Goal: Register for event/course

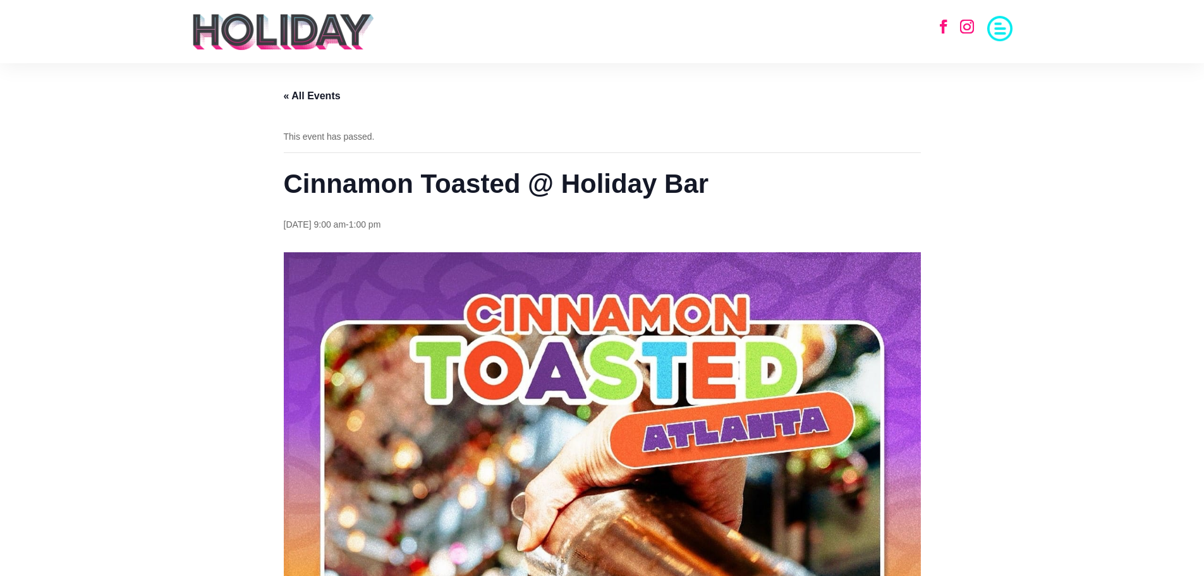
click at [287, 33] on img at bounding box center [283, 32] width 184 height 38
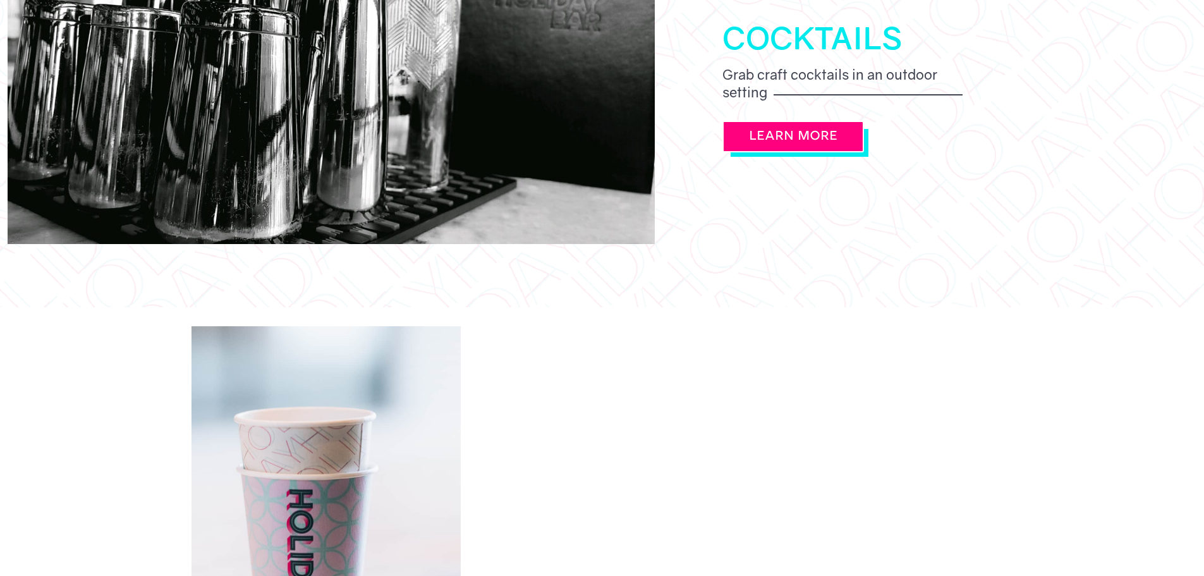
scroll to position [1706, 0]
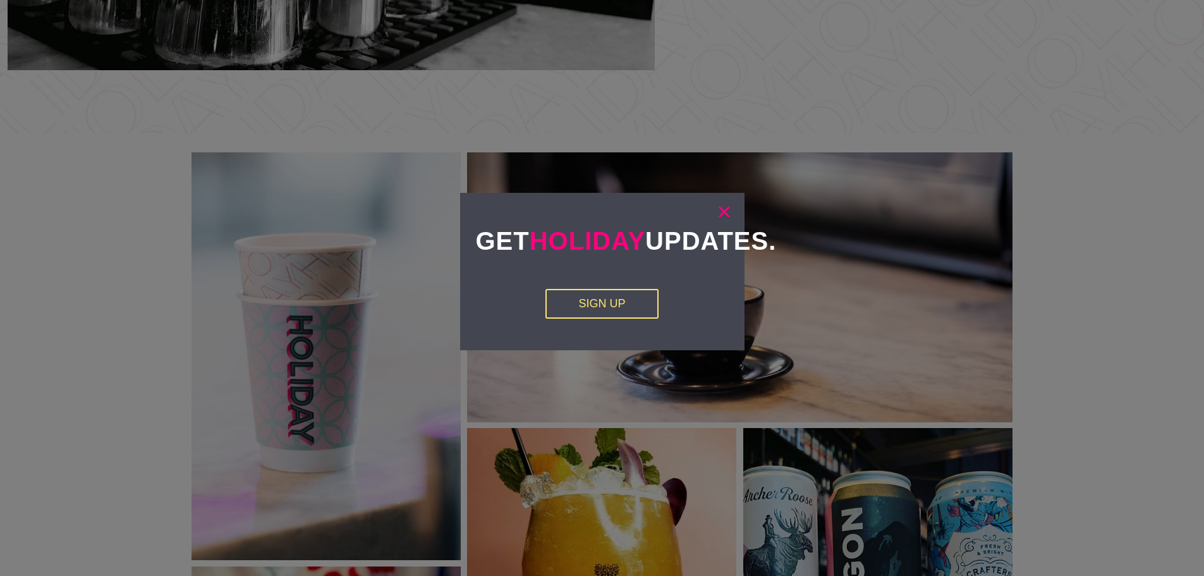
click at [717, 212] on link "×" at bounding box center [724, 211] width 15 height 13
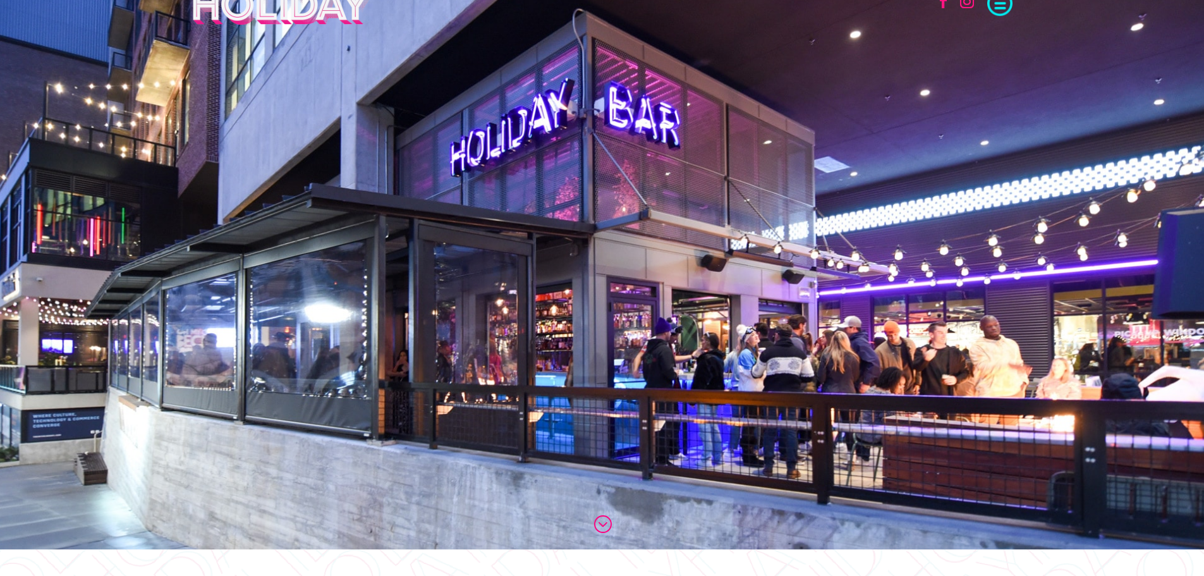
scroll to position [0, 0]
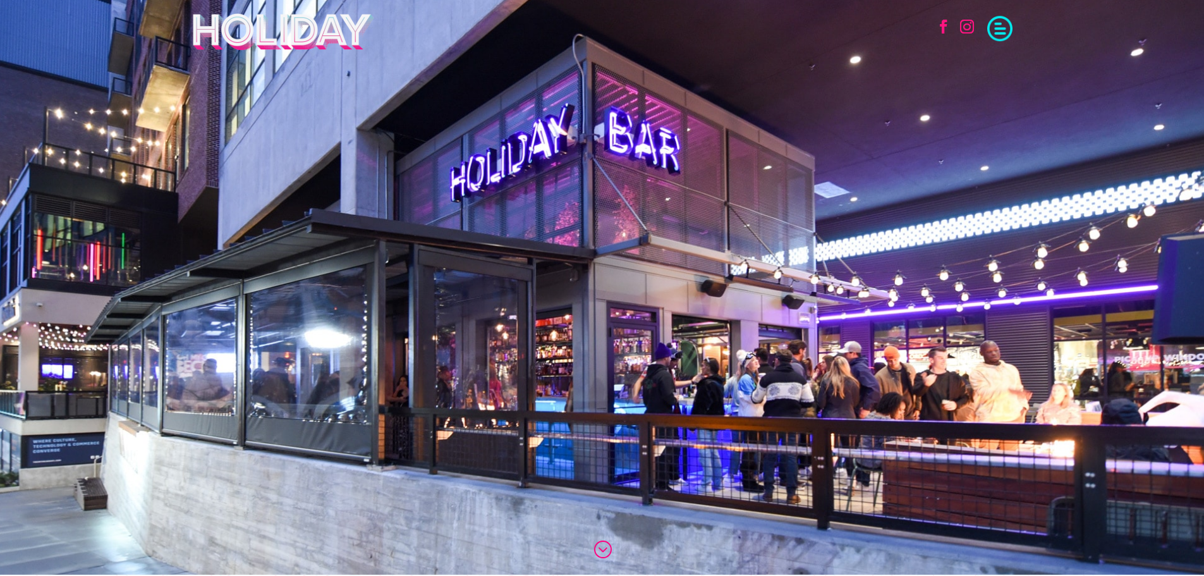
click at [994, 32] on span at bounding box center [999, 27] width 25 height 25
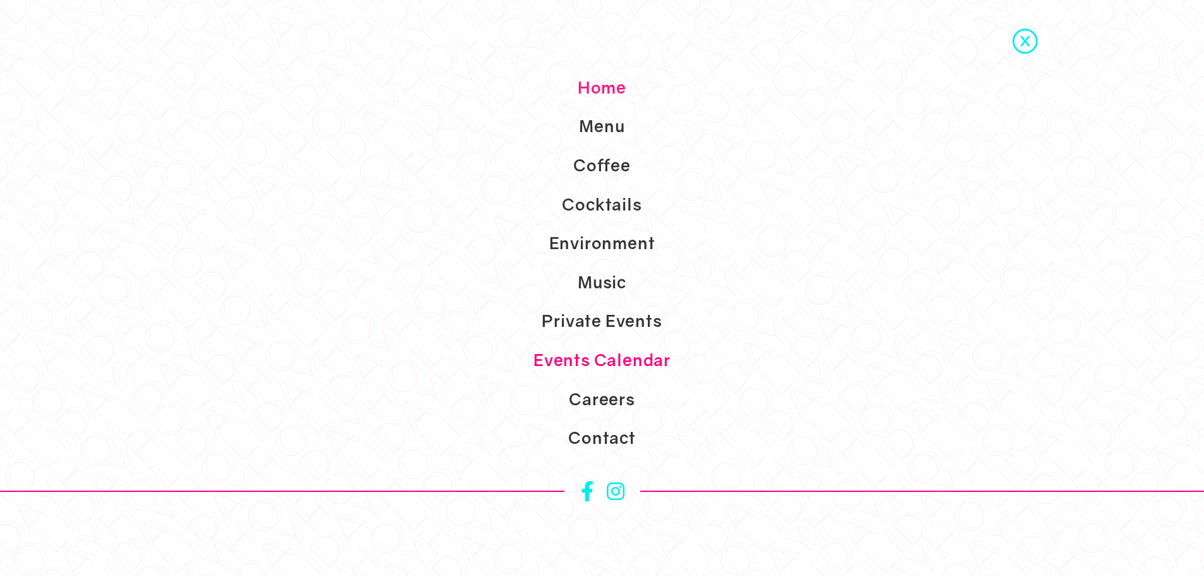
click at [616, 359] on link "Events Calendar" at bounding box center [602, 360] width 1204 height 39
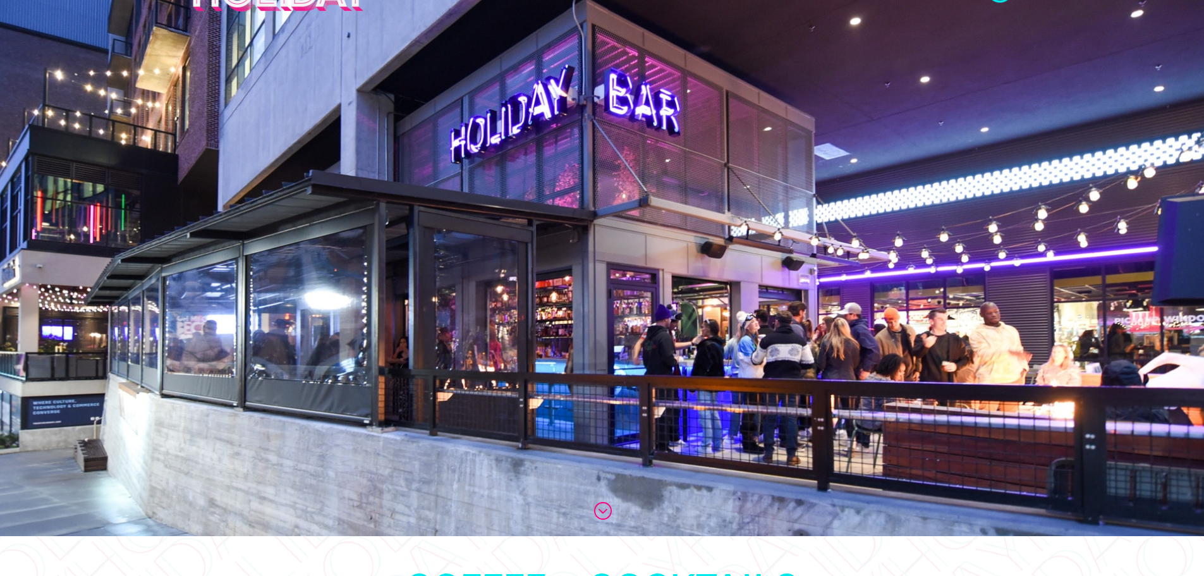
scroll to position [226, 0]
